Goal: Book appointment/travel/reservation

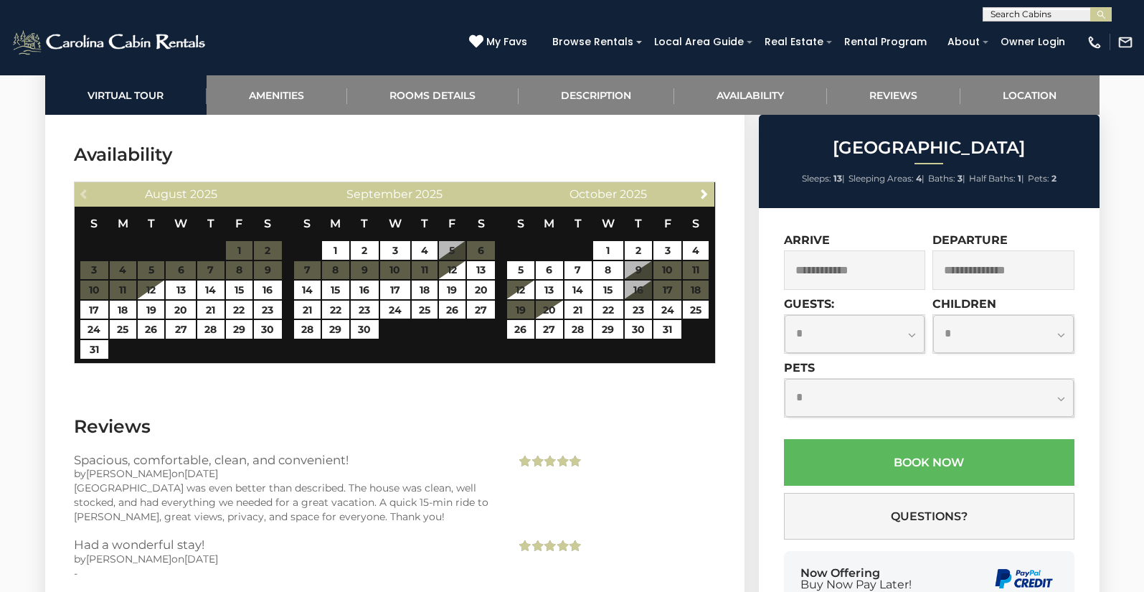
scroll to position [2423, 0]
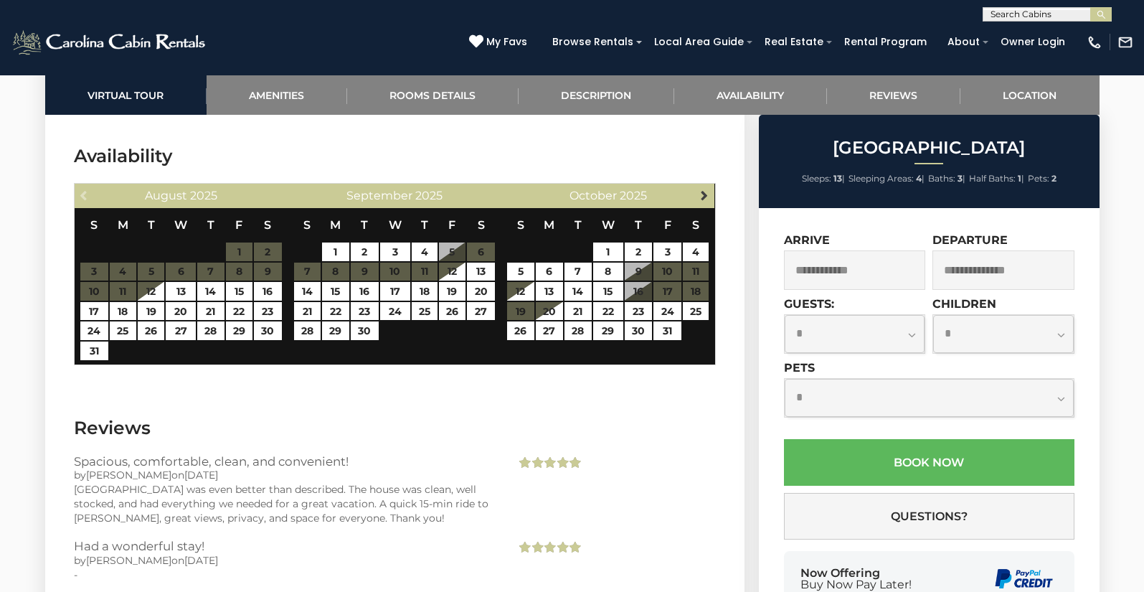
drag, startPoint x: 717, startPoint y: 186, endPoint x: 707, endPoint y: 191, distance: 10.9
click at [714, 187] on section "Availability Previous [DATE] S M T W T F S 1 2 3 4 5 6 7 8 9 10 11 12 13 14 15 …" at bounding box center [394, 258] width 699 height 272
click at [707, 191] on span "Next" at bounding box center [703, 194] width 11 height 11
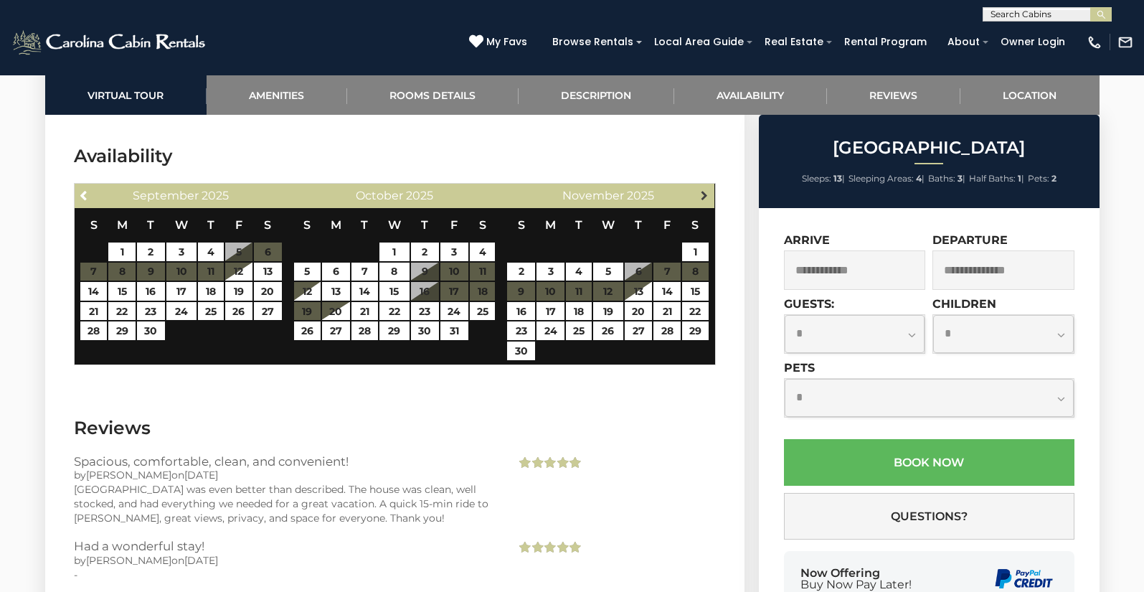
click at [707, 191] on span "Next" at bounding box center [703, 194] width 11 height 11
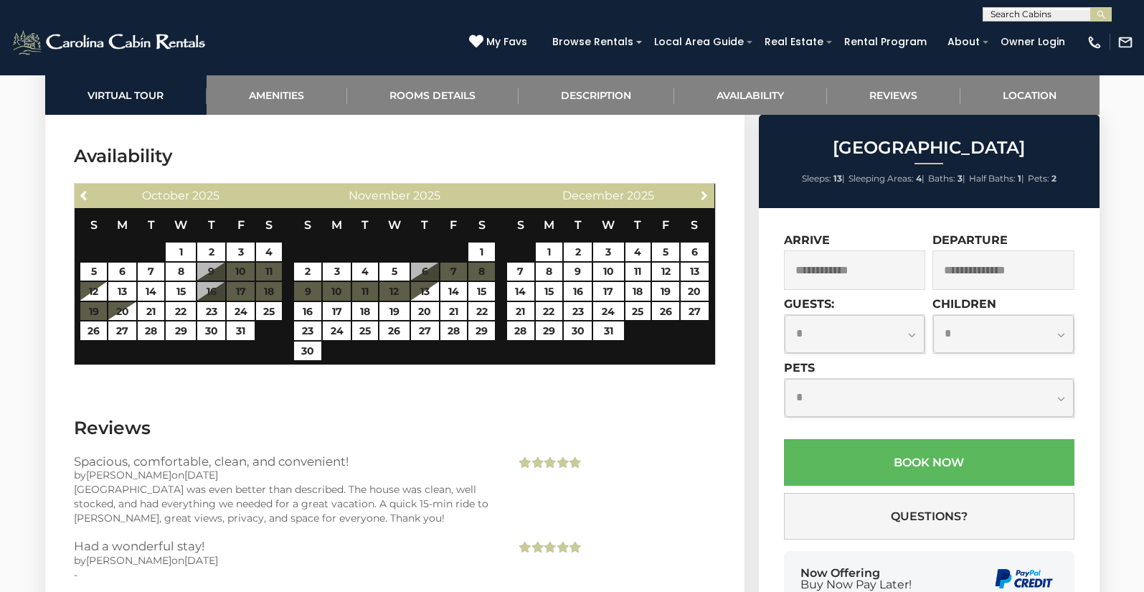
click at [707, 191] on span "Next" at bounding box center [703, 194] width 11 height 11
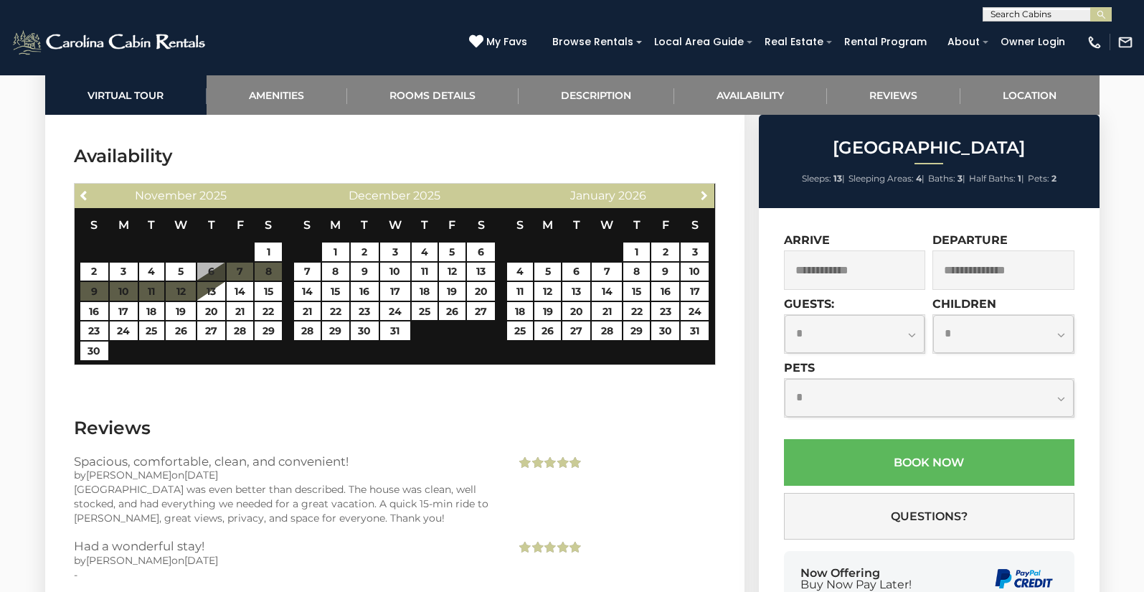
click at [707, 191] on span "Next" at bounding box center [703, 194] width 11 height 11
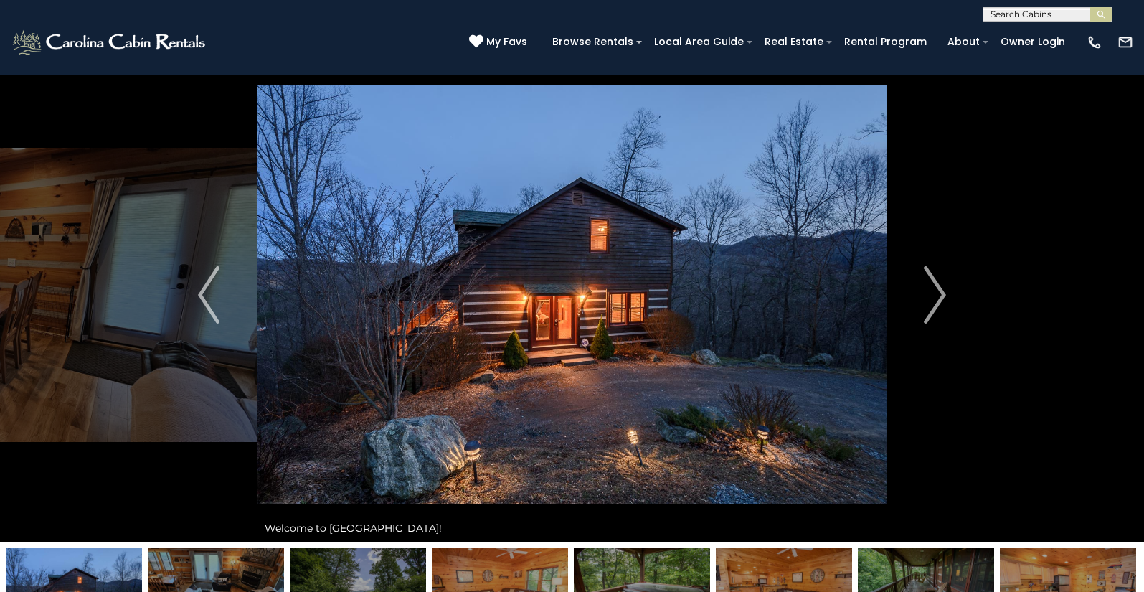
scroll to position [0, 0]
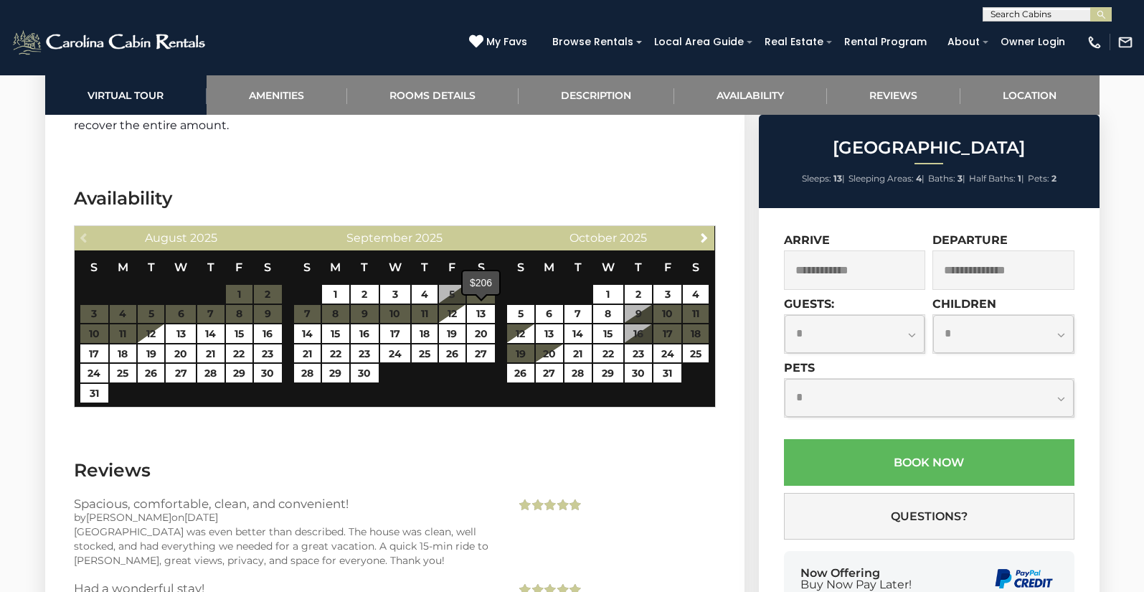
scroll to position [2427, 0]
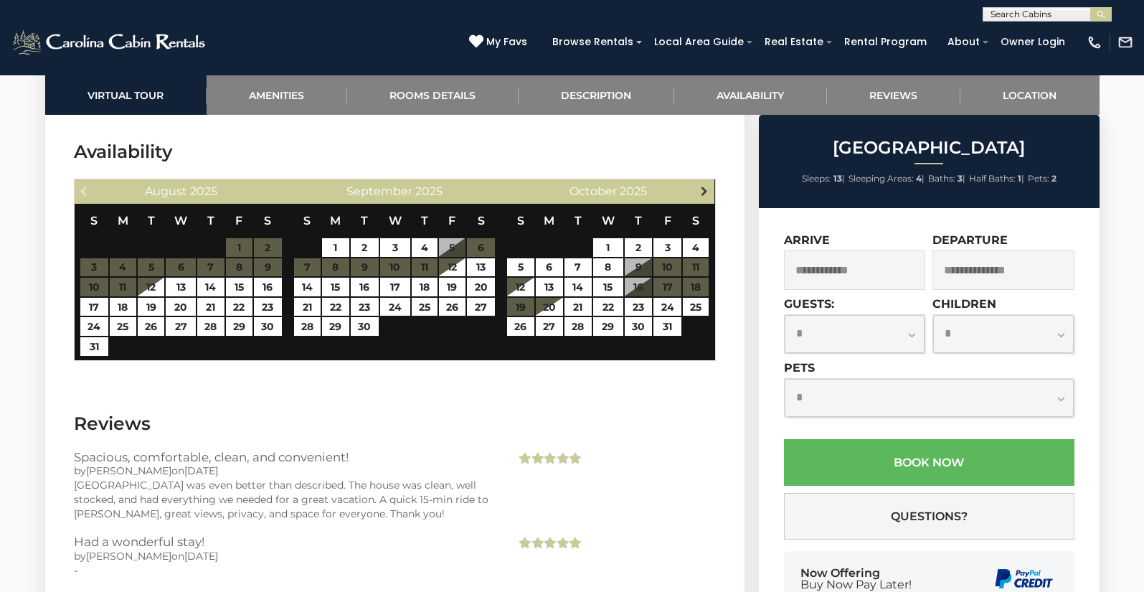
click at [701, 194] on span "Next" at bounding box center [703, 190] width 11 height 11
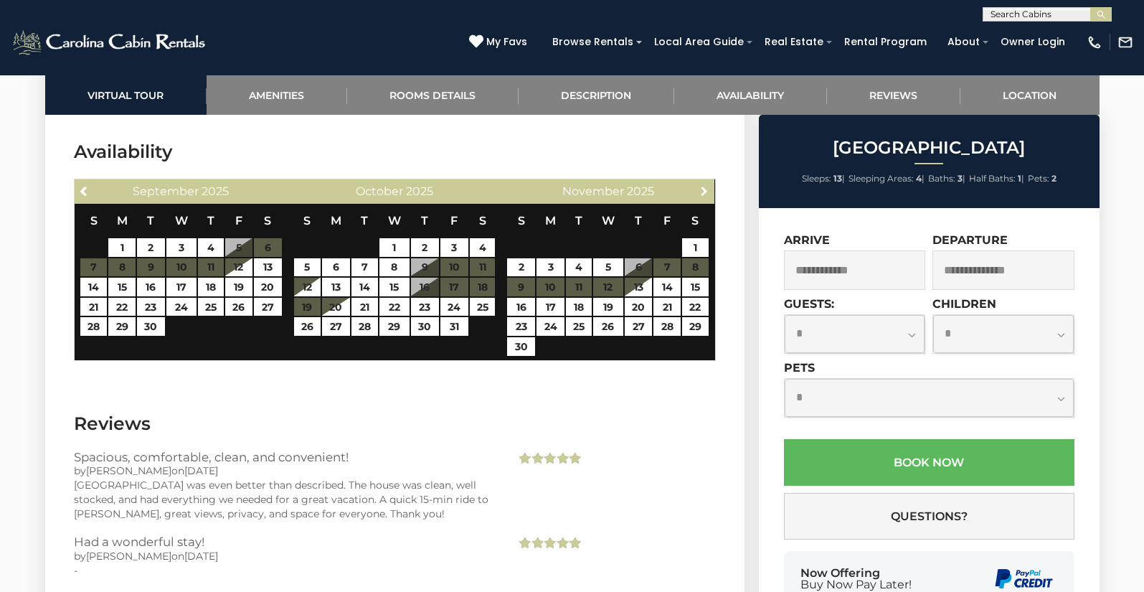
click at [701, 194] on span "Next" at bounding box center [703, 190] width 11 height 11
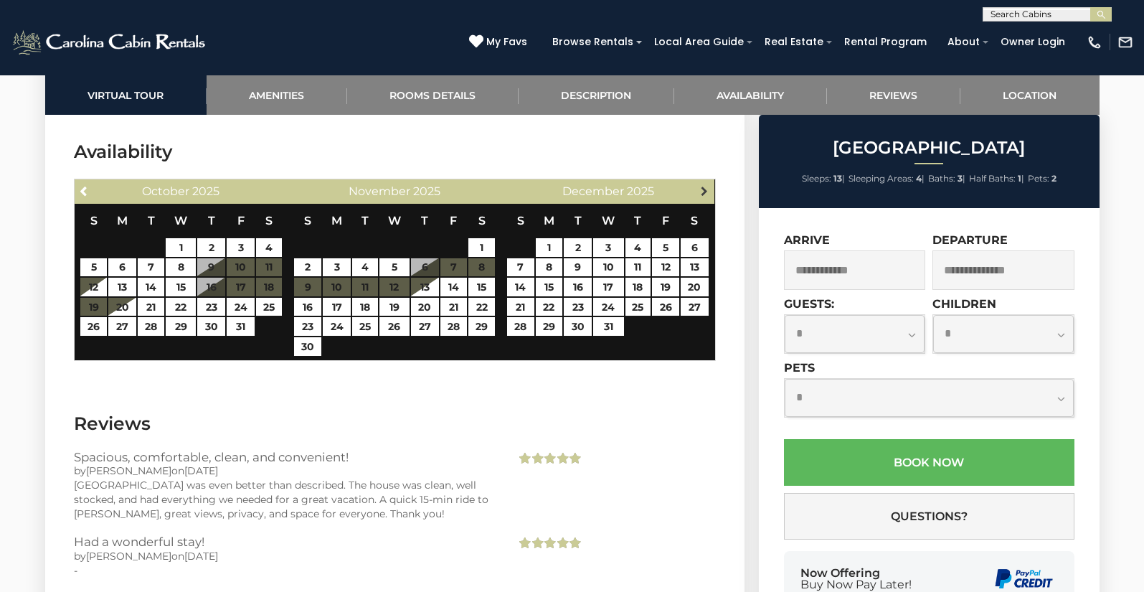
click at [701, 194] on span "Next" at bounding box center [703, 190] width 11 height 11
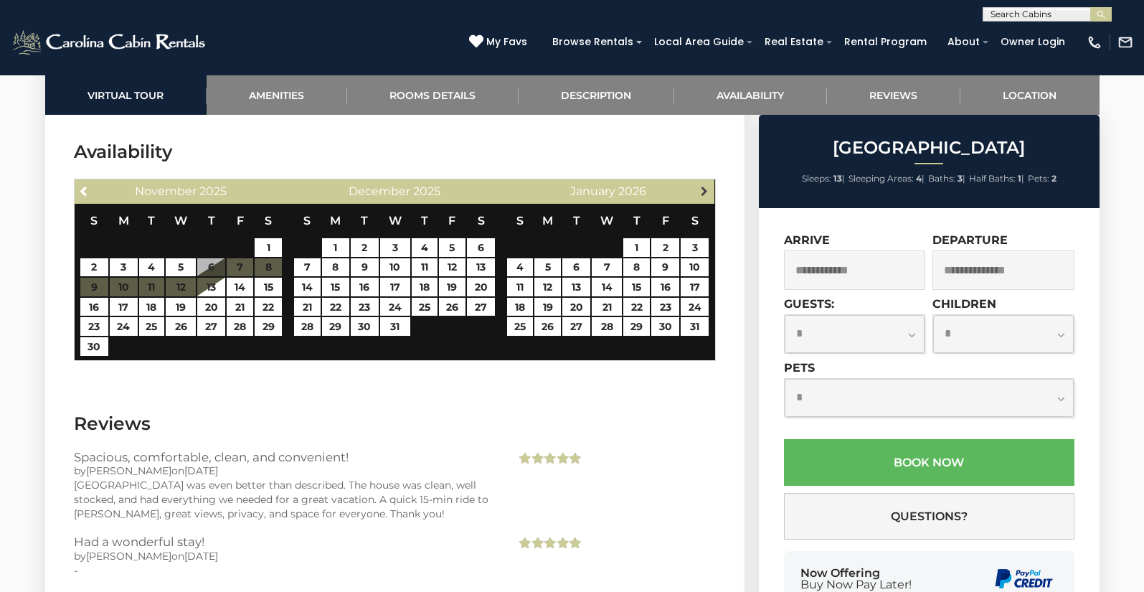
click at [701, 194] on span "Next" at bounding box center [703, 190] width 11 height 11
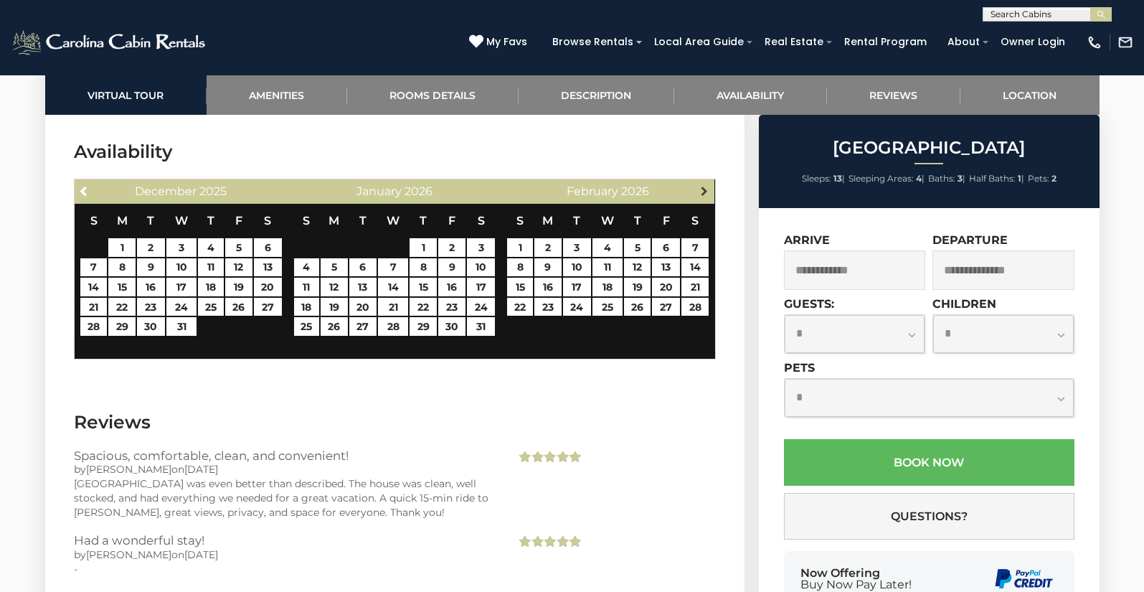
click at [701, 194] on span "Next" at bounding box center [703, 190] width 11 height 11
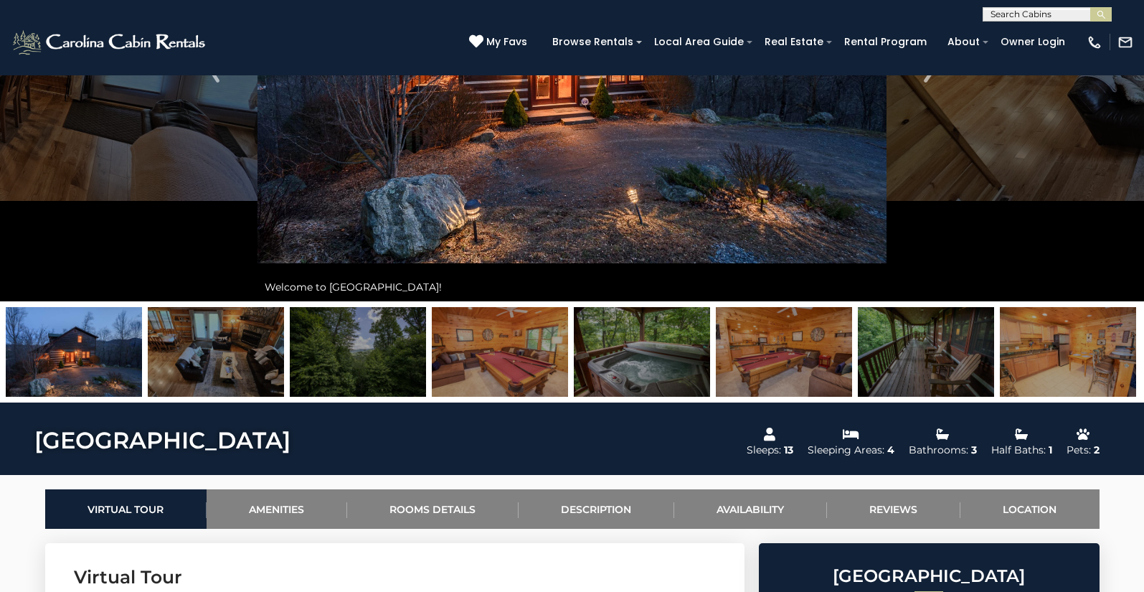
scroll to position [0, 0]
